Goal: Task Accomplishment & Management: Use online tool/utility

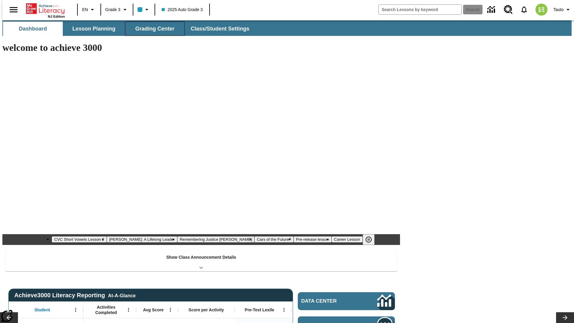
click at [152, 29] on button "Grading Center" at bounding box center [155, 29] width 60 height 14
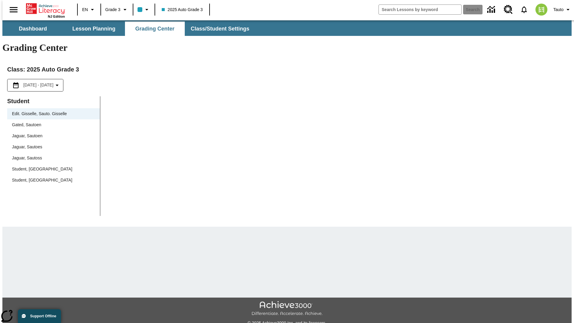
click at [51, 133] on span "Jaguar, Sautoen" at bounding box center [53, 136] width 83 height 6
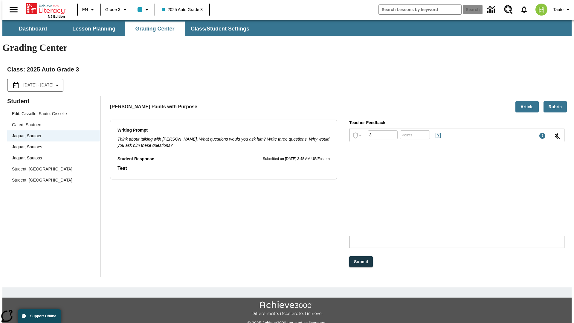
type input "3"
type input "10"
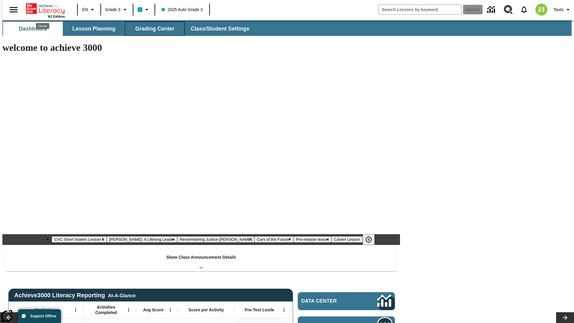
click at [152, 29] on button "Grading Center" at bounding box center [155, 29] width 60 height 14
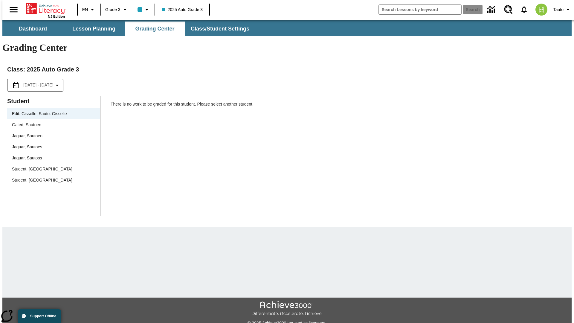
click at [51, 133] on span "Jaguar, Sautoen" at bounding box center [53, 136] width 83 height 6
